Goal: Task Accomplishment & Management: Manage account settings

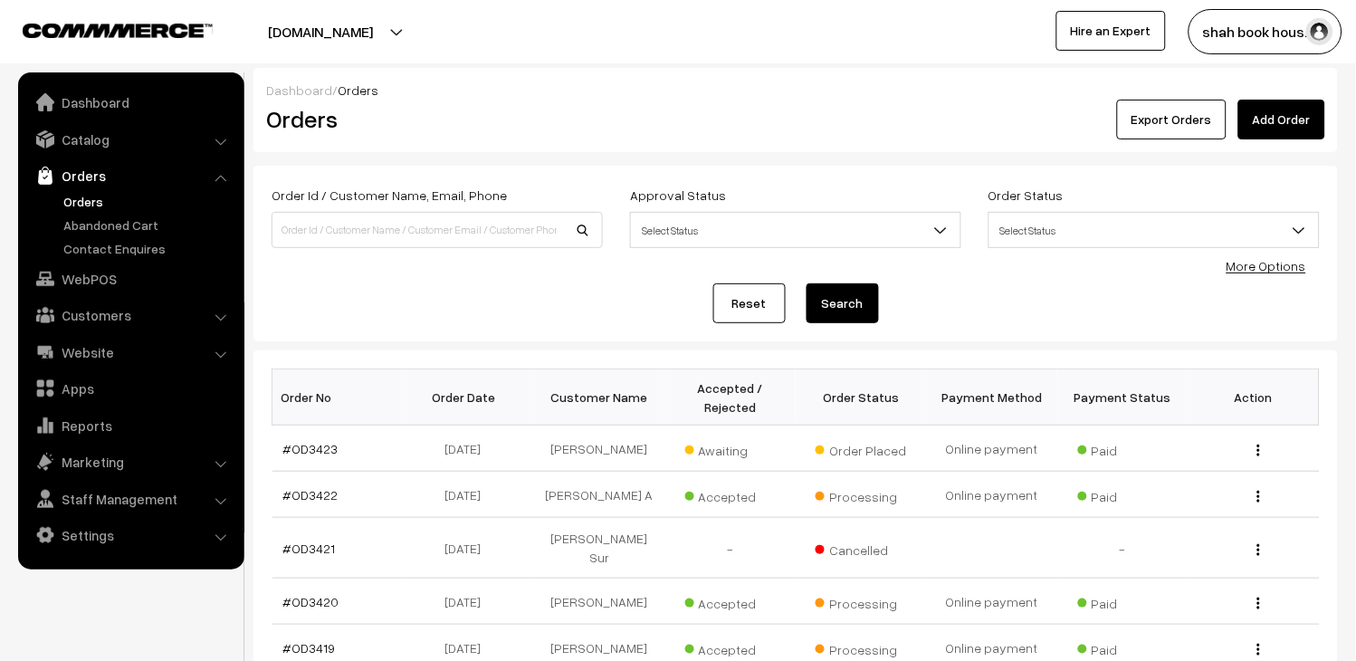
click at [77, 194] on link "Orders" at bounding box center [148, 201] width 179 height 19
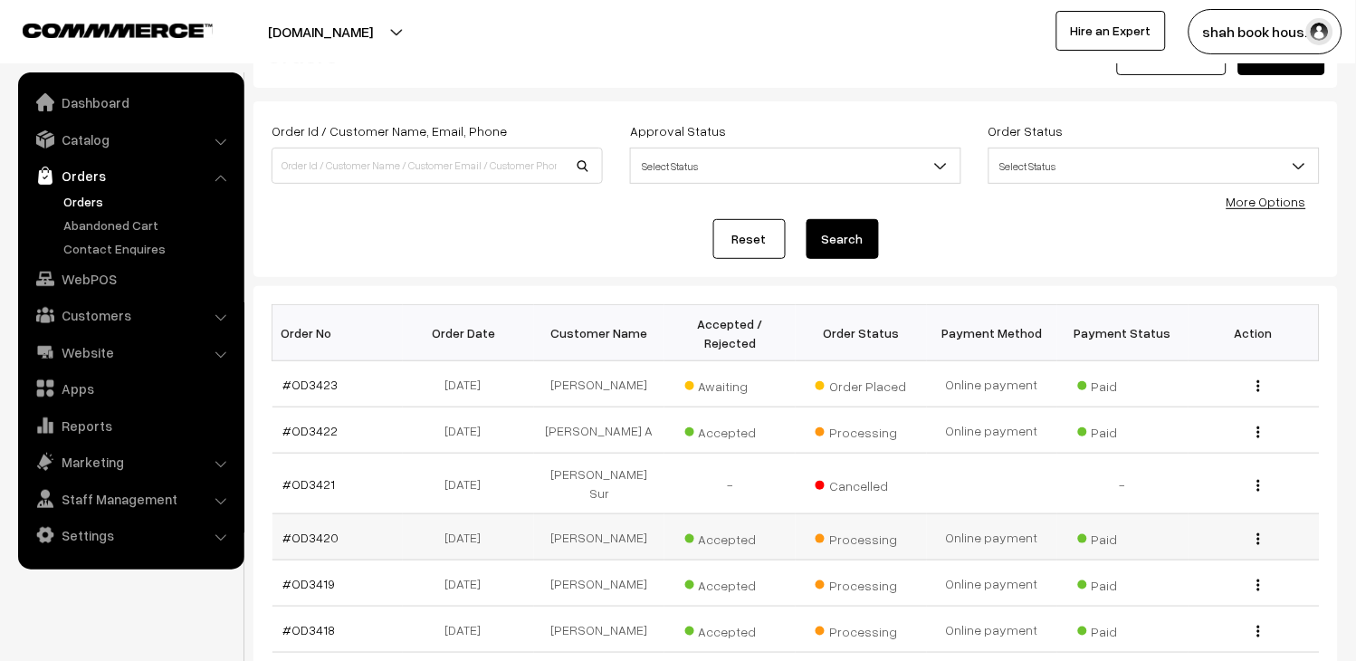
scroll to position [100, 0]
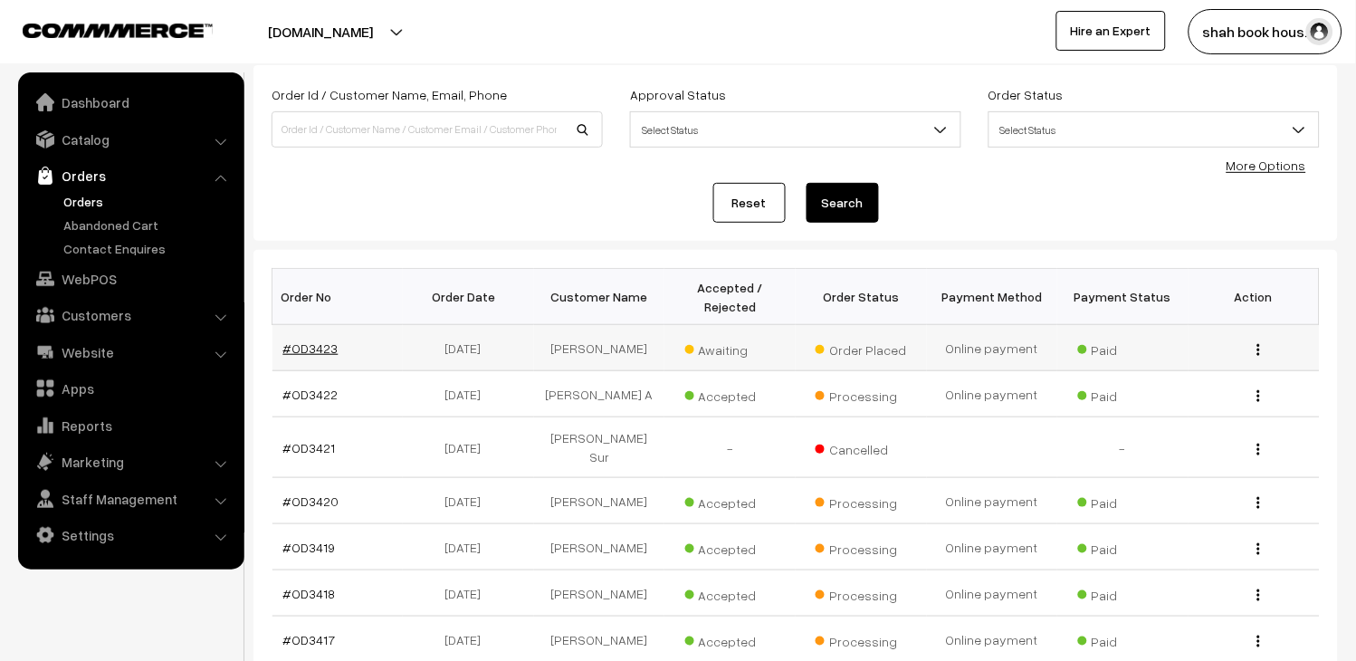
click at [329, 340] on link "#OD3423" at bounding box center [310, 347] width 55 height 15
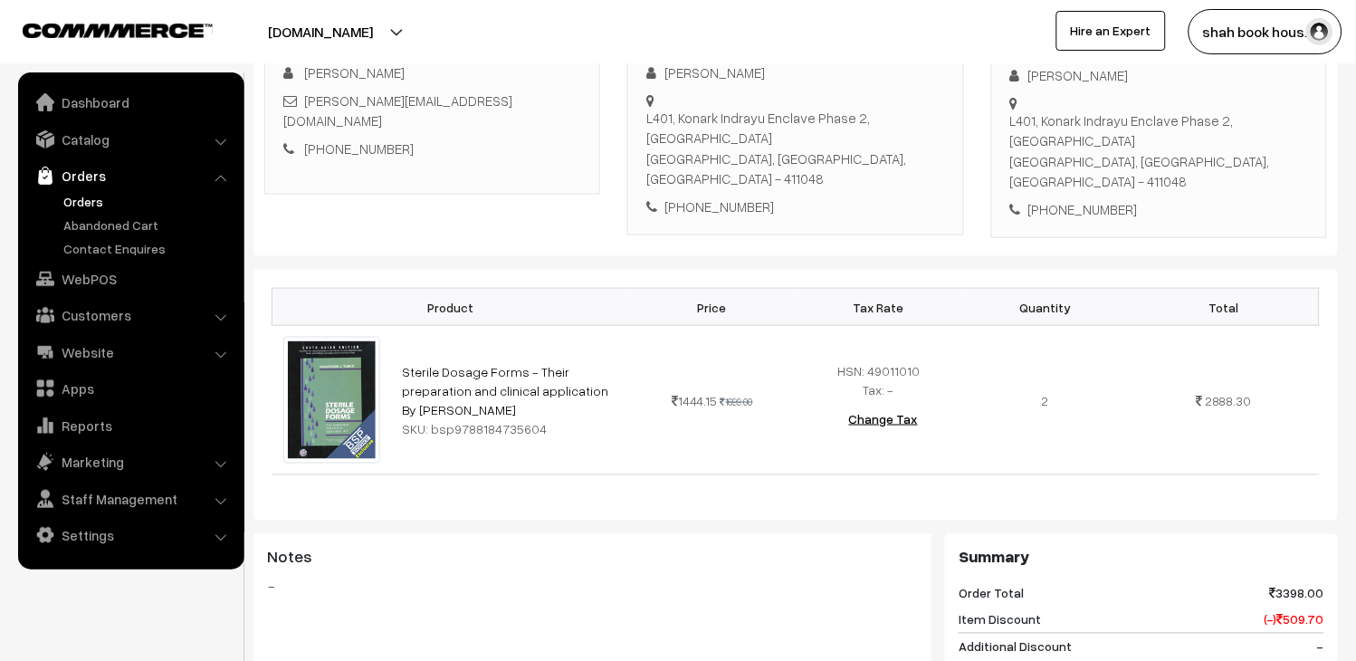
scroll to position [301, 0]
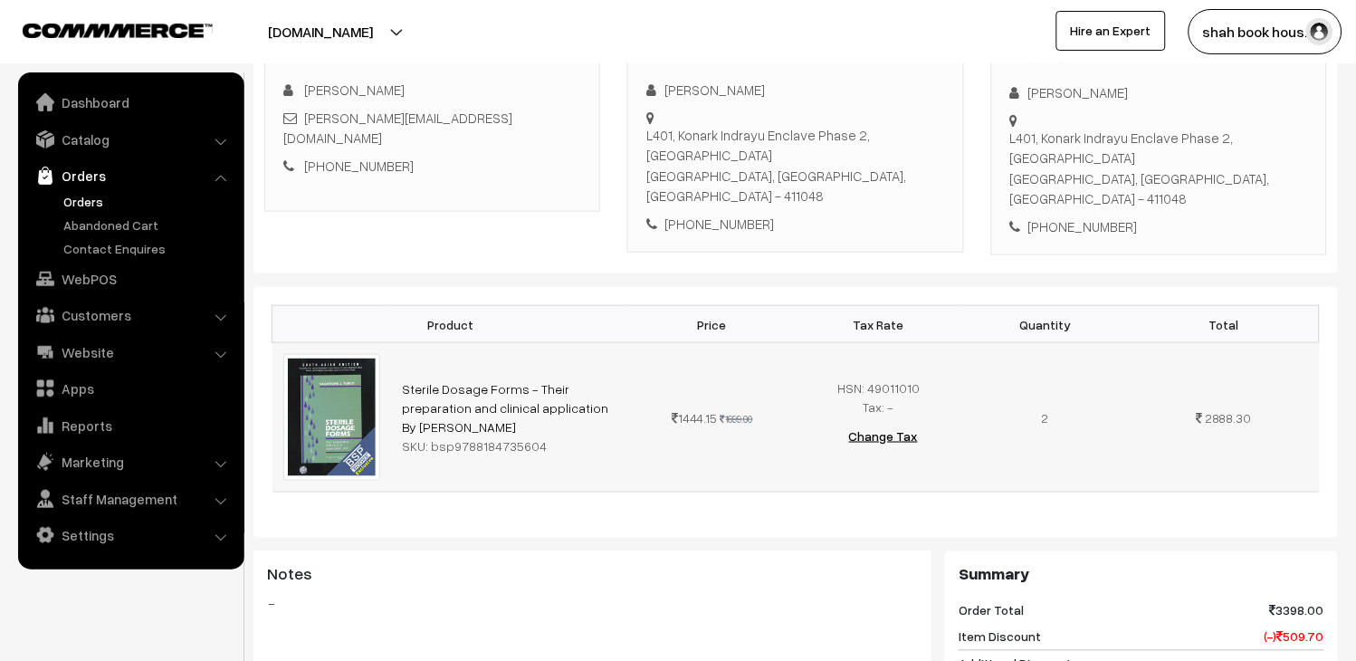
drag, startPoint x: 449, startPoint y: 419, endPoint x: 557, endPoint y: 442, distance: 110.1
click at [550, 439] on td "Sterile Dosage Forms - Their preparation and clinical application By Salvatore …" at bounding box center [510, 417] width 238 height 148
copy div "9788184735604"
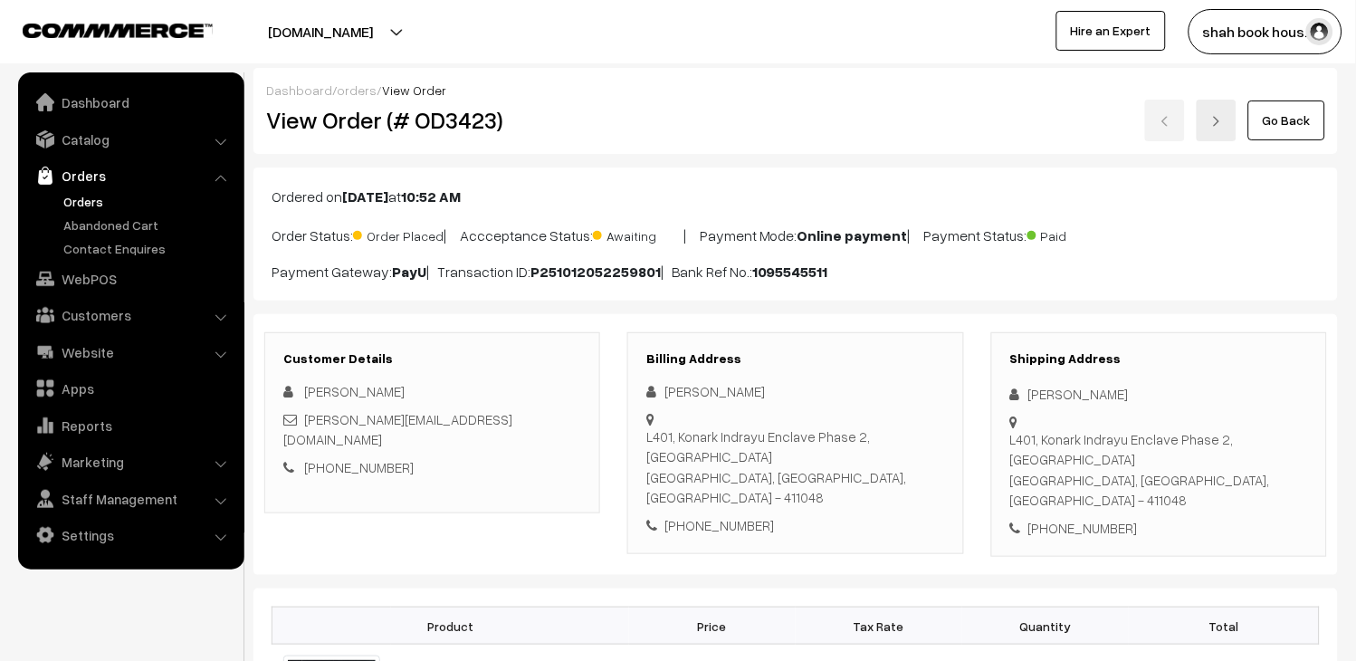
click at [85, 196] on link "Orders" at bounding box center [148, 201] width 179 height 19
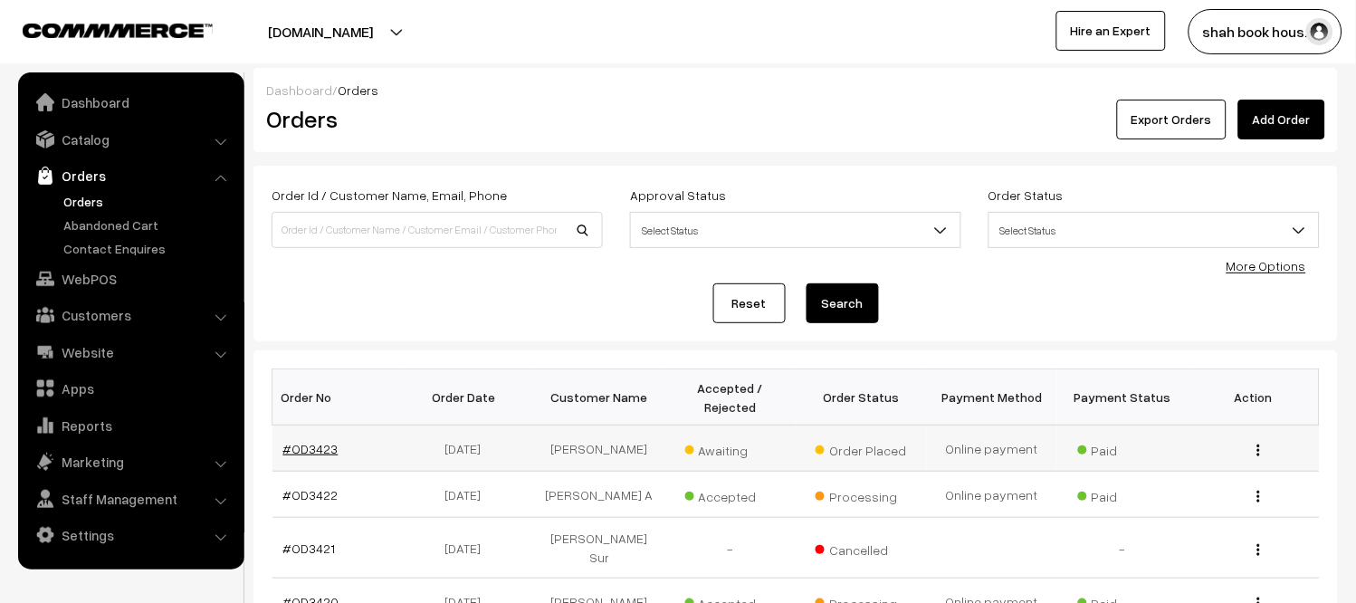
click at [327, 456] on td "#OD3423" at bounding box center [337, 448] width 131 height 46
click at [327, 448] on link "#OD3423" at bounding box center [310, 448] width 55 height 15
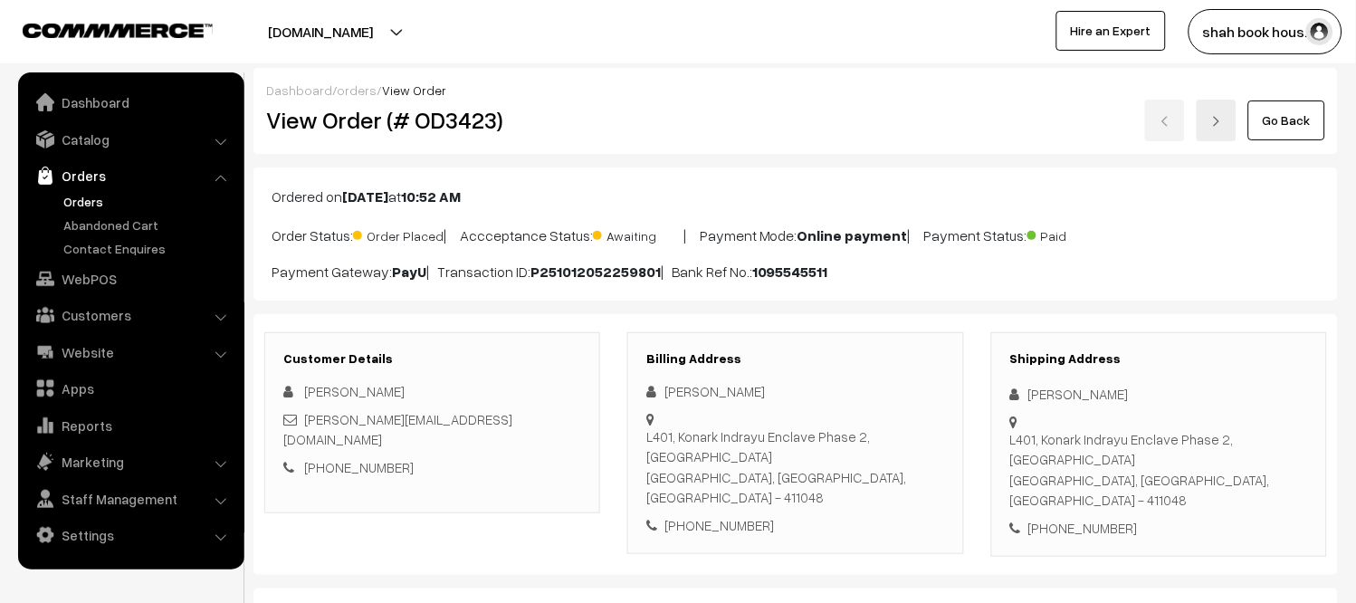
click at [429, 123] on h2 "View Order (# OD3423)" at bounding box center [433, 120] width 335 height 28
copy h2 "OD3423"
click at [655, 131] on div "Go Back" at bounding box center [976, 121] width 697 height 42
click at [550, 424] on div "[PERSON_NAME][EMAIL_ADDRESS][DOMAIN_NAME]" at bounding box center [432, 429] width 298 height 41
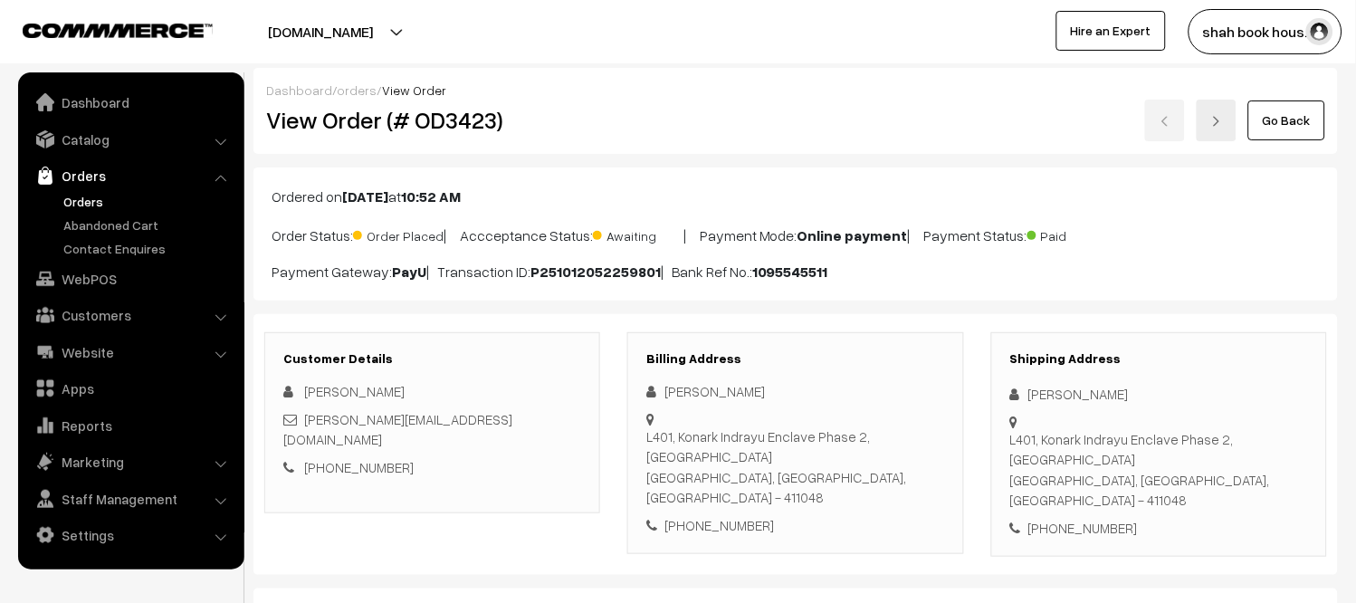
click at [550, 424] on div "[PERSON_NAME][EMAIL_ADDRESS][DOMAIN_NAME]" at bounding box center [432, 429] width 298 height 41
copy div "[PERSON_NAME][EMAIL_ADDRESS][DOMAIN_NAME]"
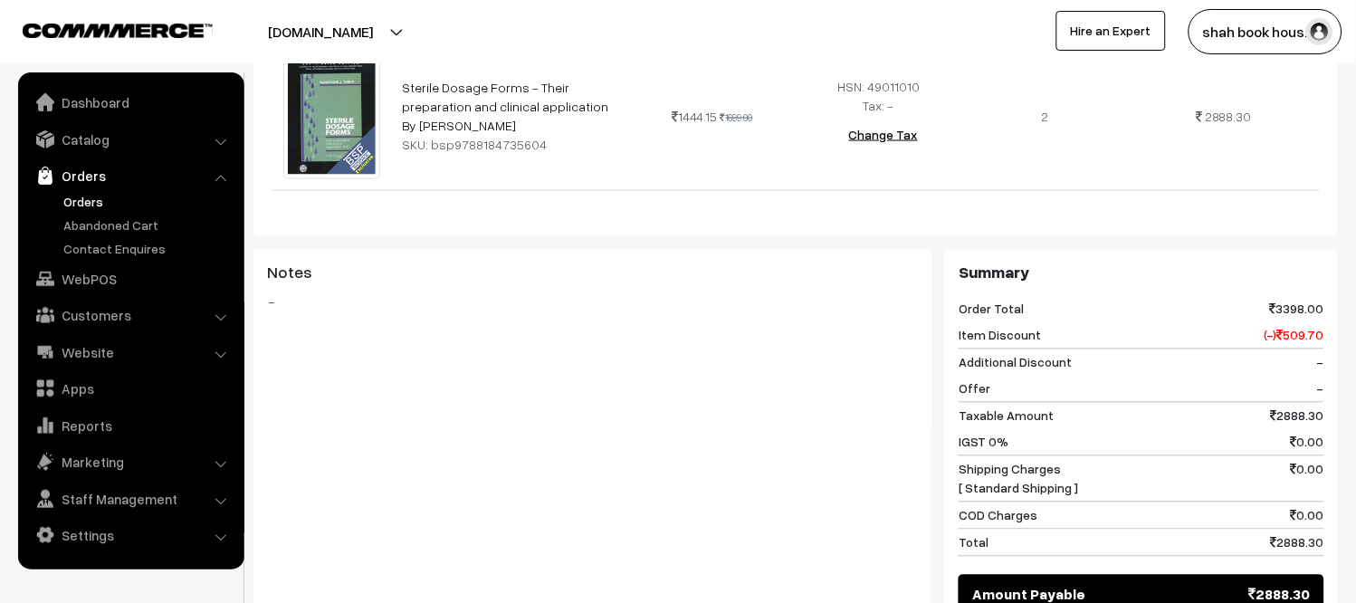
scroll to position [502, 0]
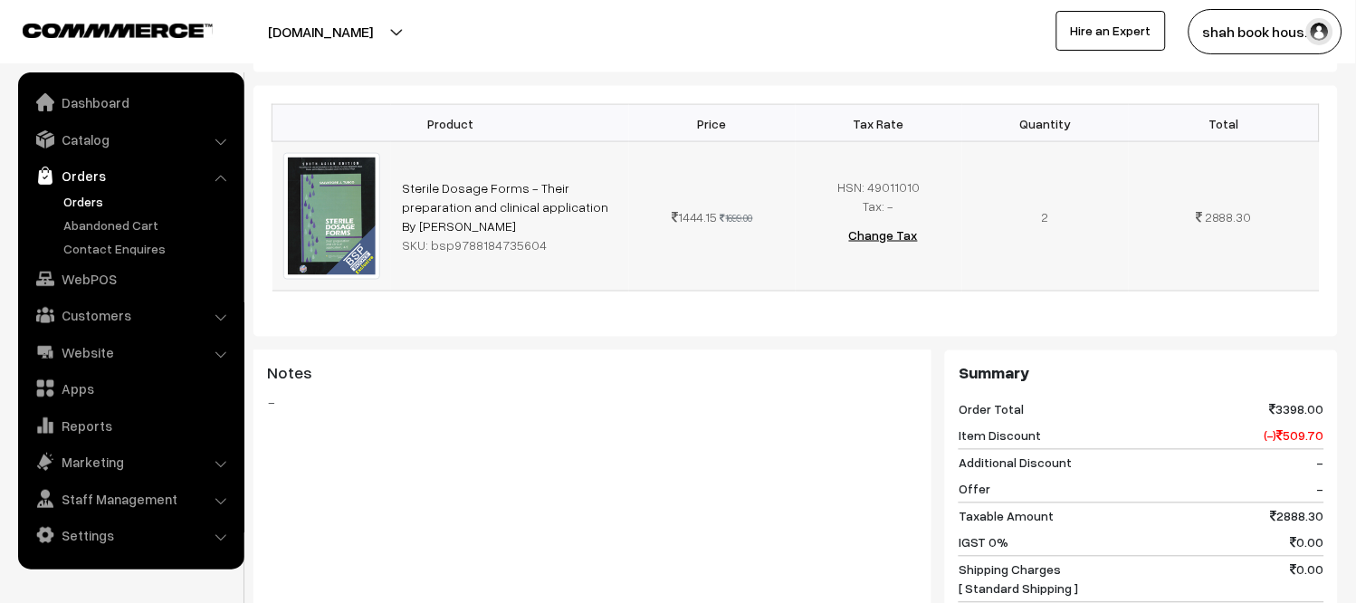
drag, startPoint x: 450, startPoint y: 222, endPoint x: 575, endPoint y: 226, distance: 125.0
click at [575, 235] on div "SKU: bsp9788184735604" at bounding box center [510, 244] width 216 height 19
copy div "9788184735604"
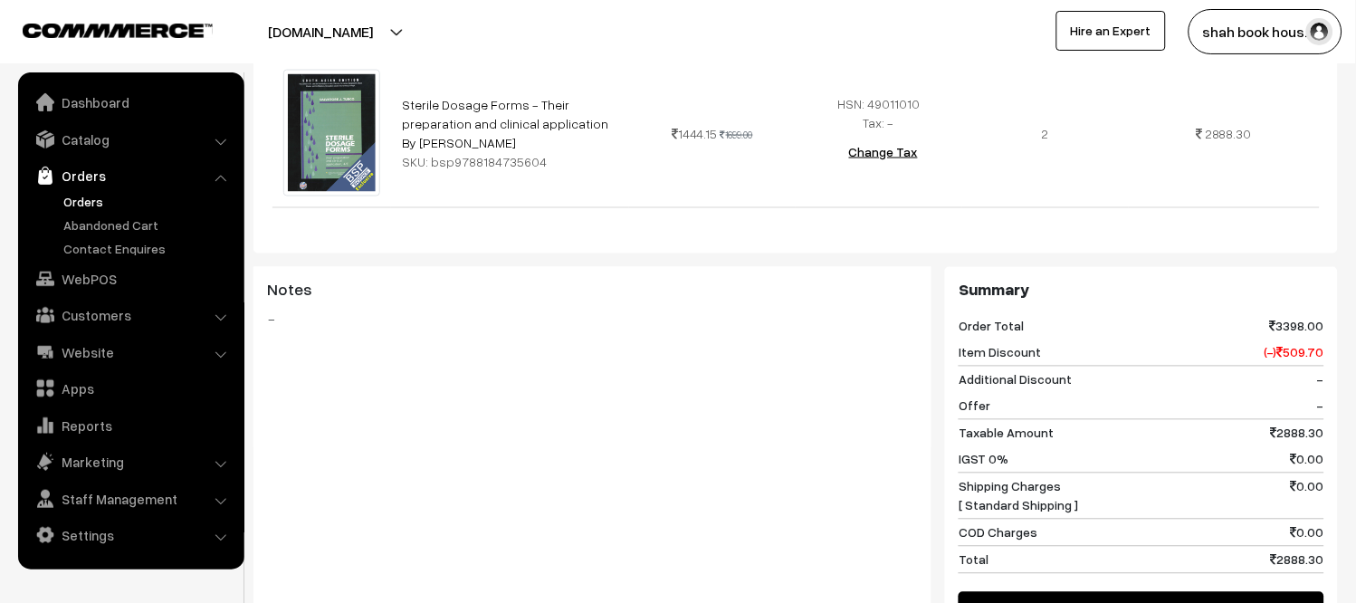
scroll to position [417, 0]
